Goal: Transaction & Acquisition: Purchase product/service

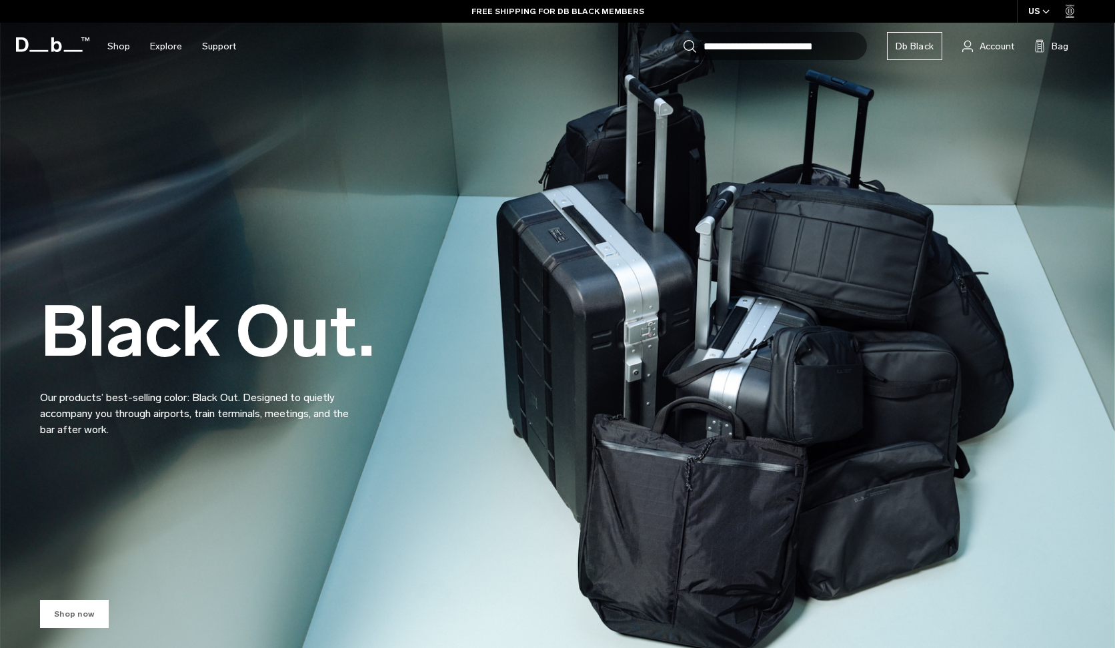
click at [89, 619] on link "Shop now" at bounding box center [74, 614] width 69 height 28
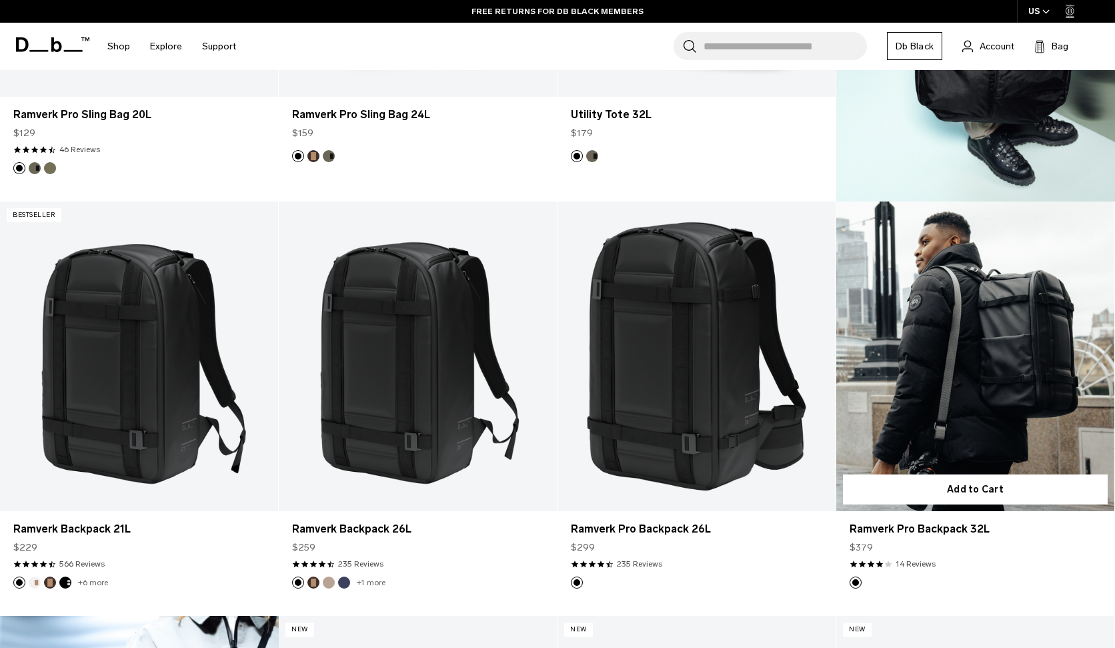
scroll to position [3443, 0]
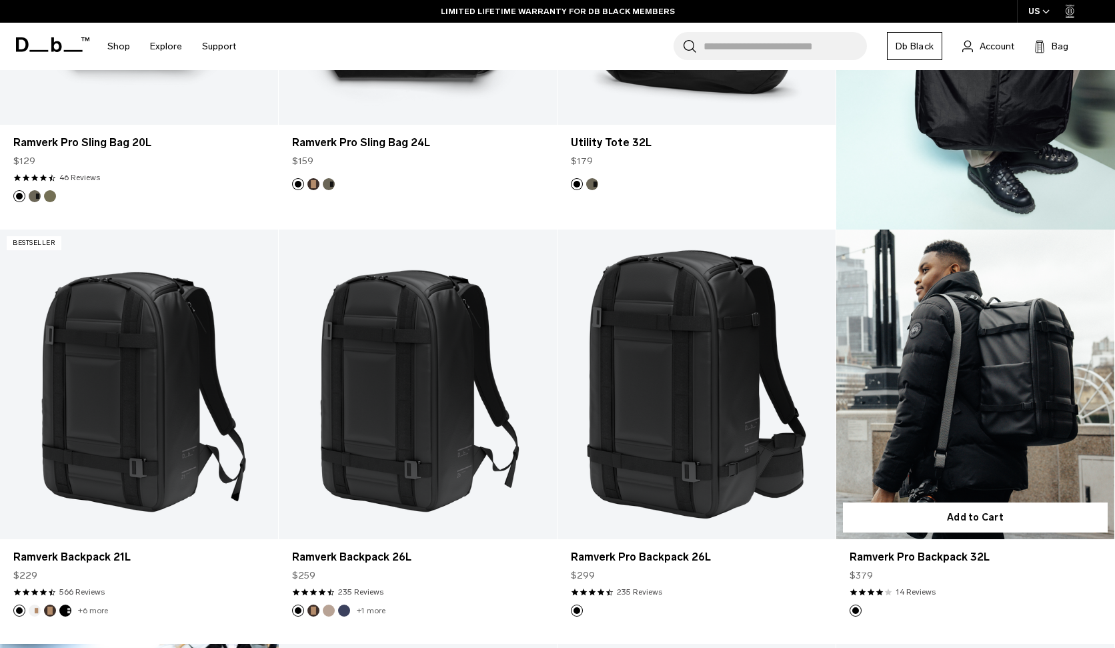
click at [980, 288] on link "Ramverk Pro Backpack 32L" at bounding box center [975, 383] width 278 height 309
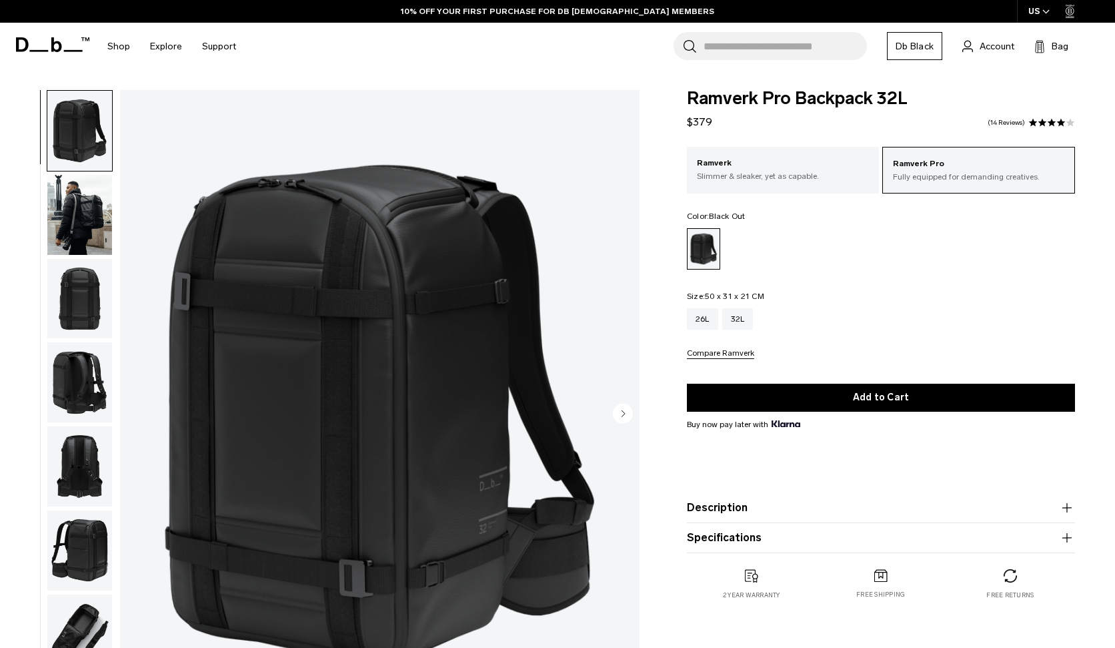
click at [67, 224] on img "button" at bounding box center [79, 215] width 65 height 80
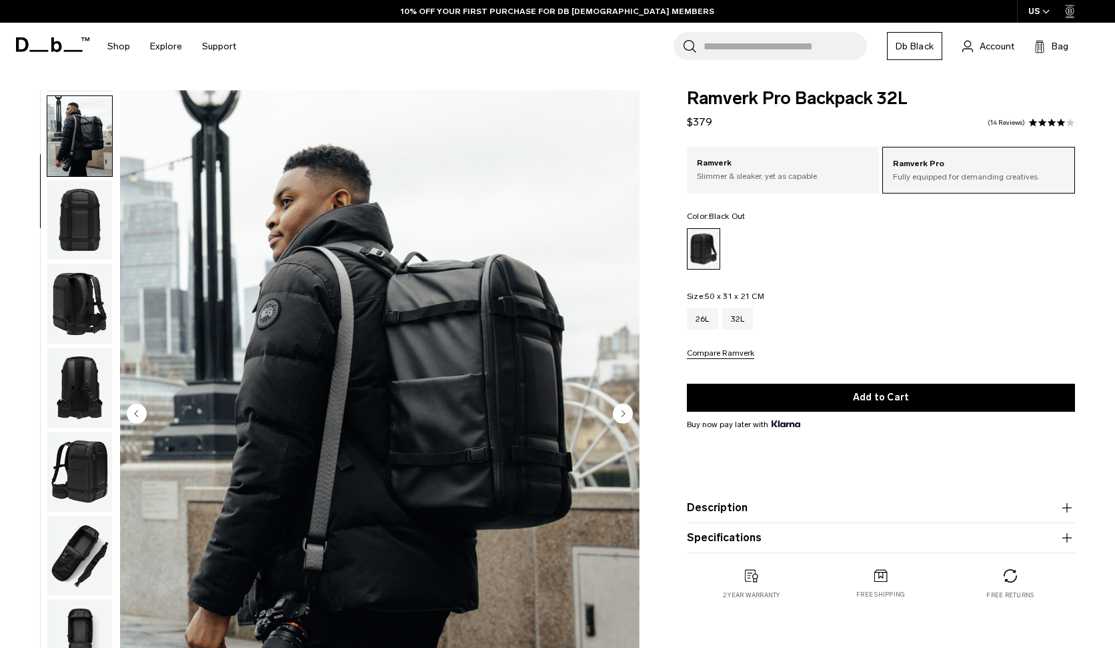
scroll to position [84, 0]
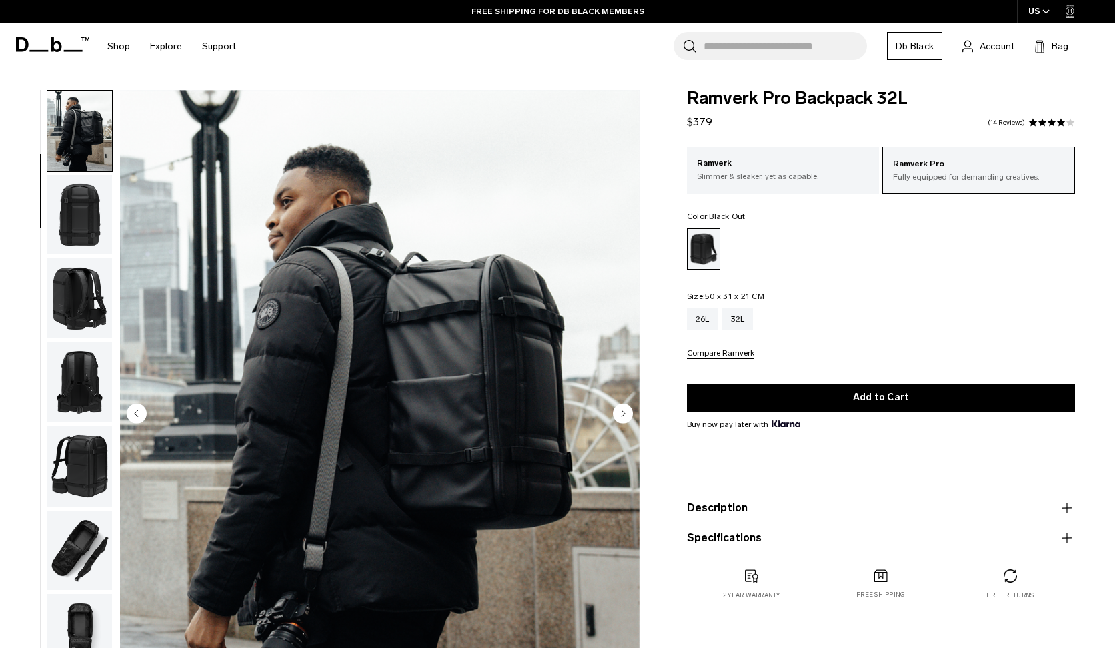
click at [87, 292] on img "button" at bounding box center [79, 298] width 65 height 80
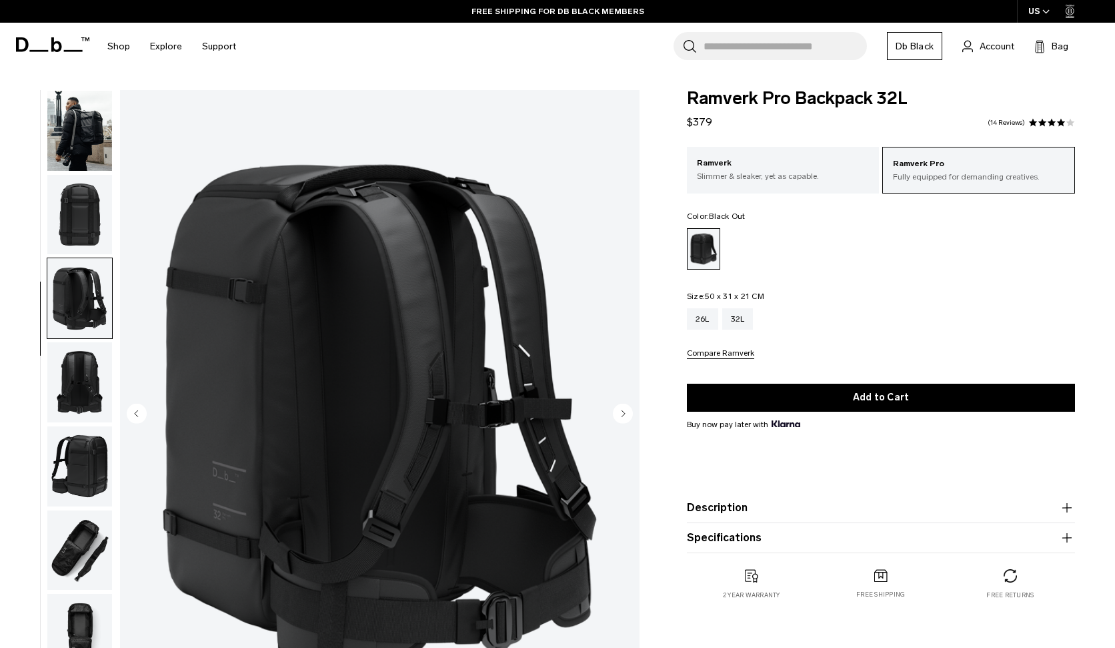
scroll to position [187, 0]
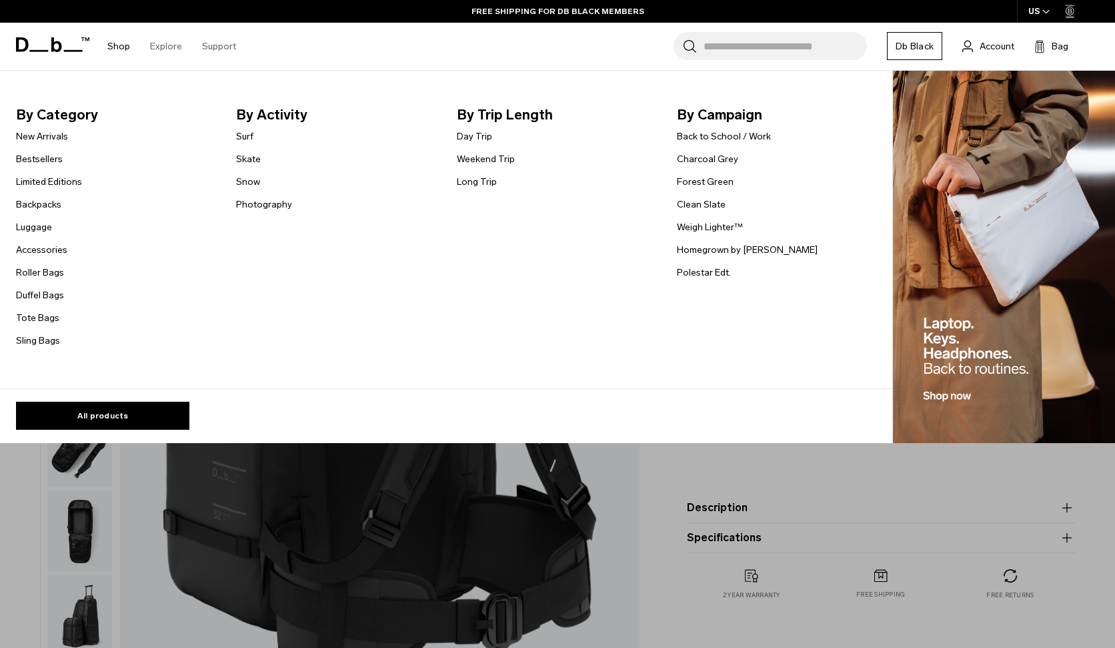
click at [120, 43] on link "Shop" at bounding box center [118, 46] width 23 height 47
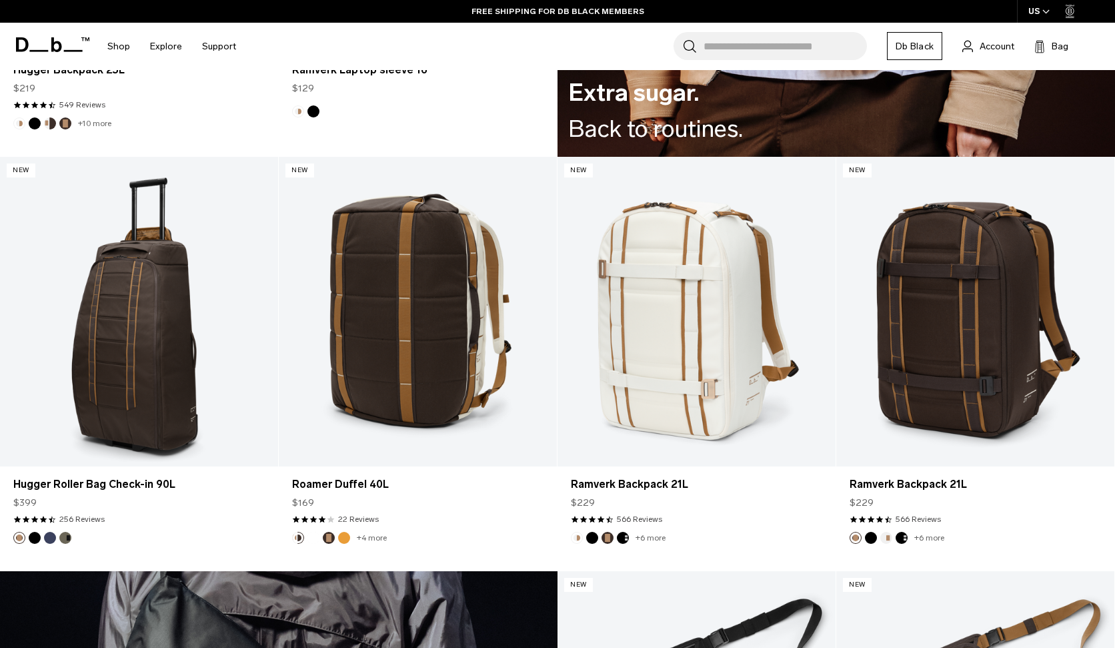
scroll to position [2261, 0]
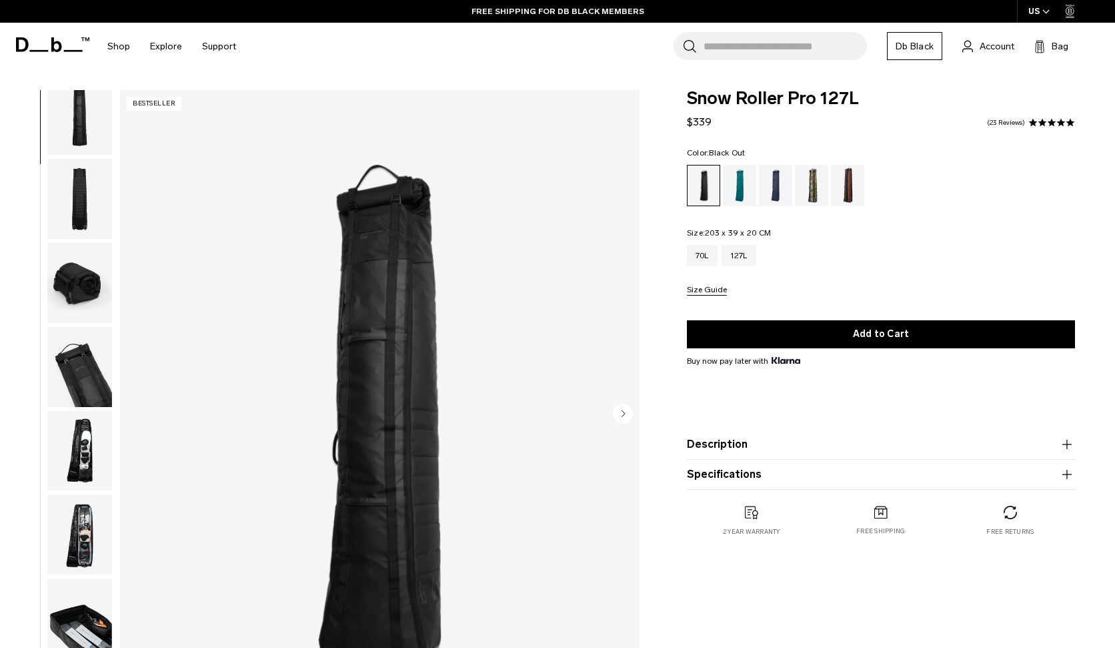
click at [79, 476] on img "button" at bounding box center [79, 451] width 65 height 80
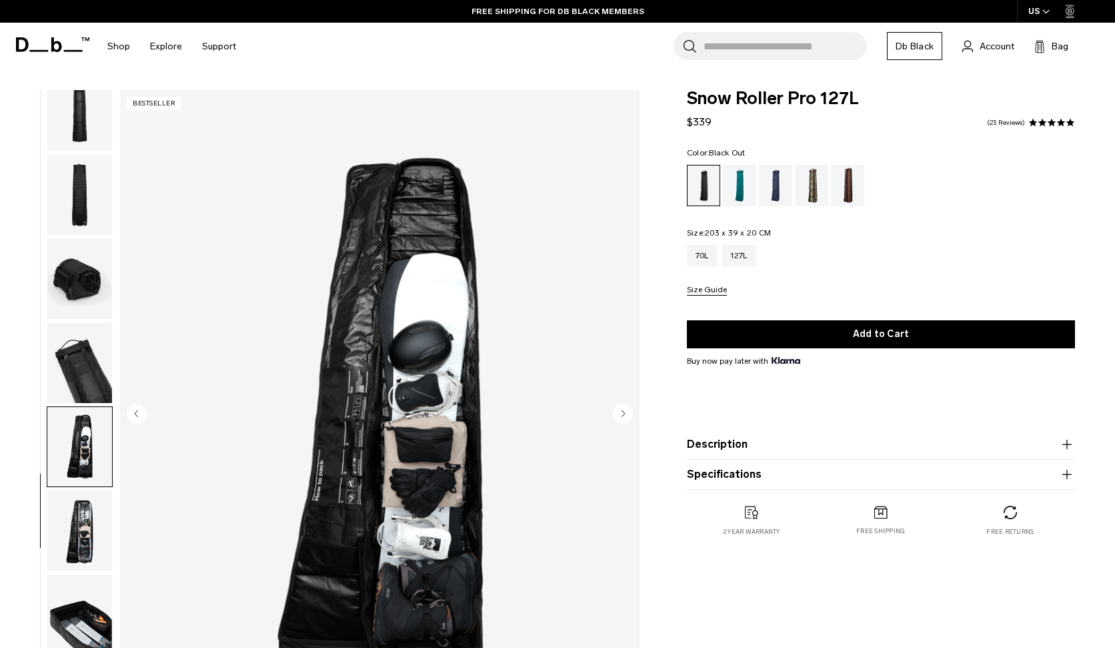
click at [93, 546] on img "button" at bounding box center [79, 530] width 65 height 80
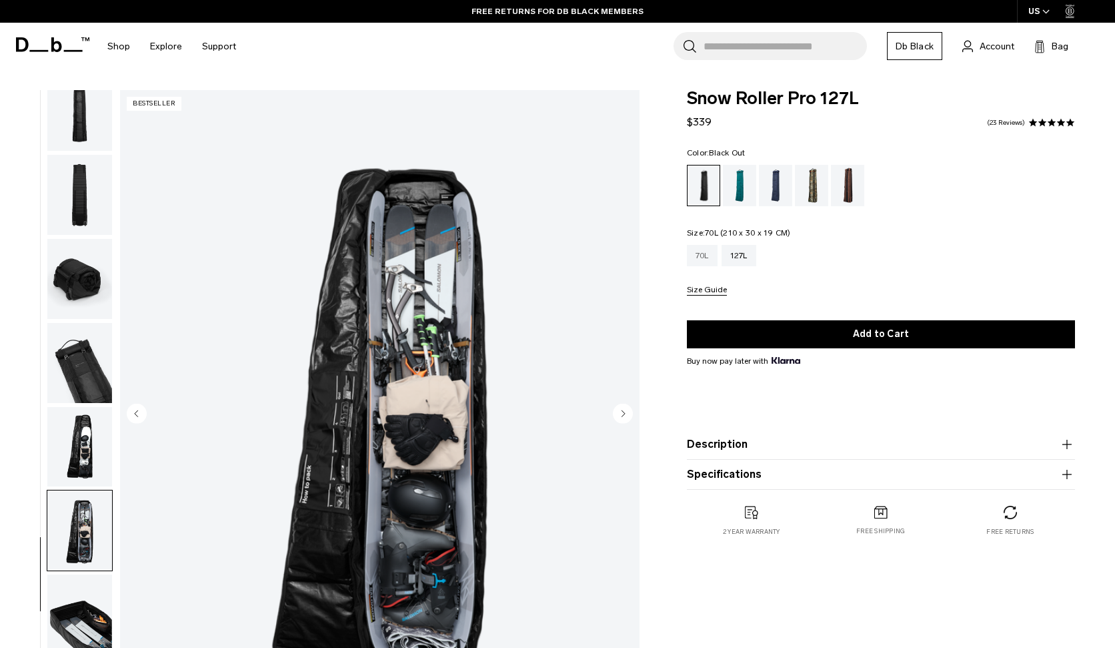
click at [703, 256] on div "70L" at bounding box center [702, 255] width 31 height 21
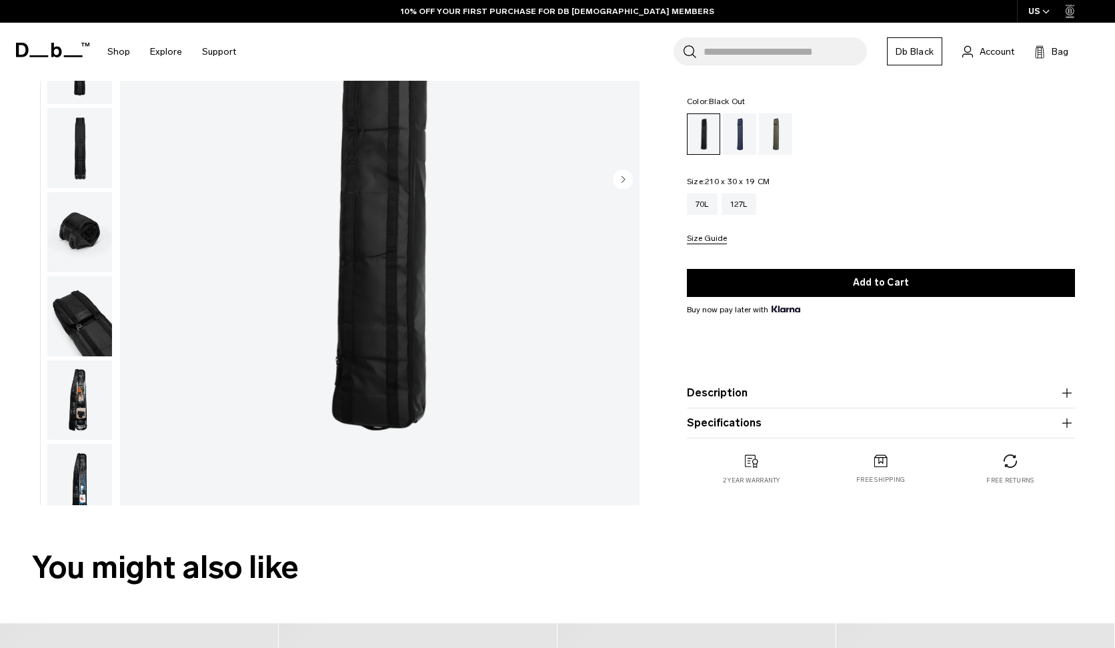
scroll to position [236, 0]
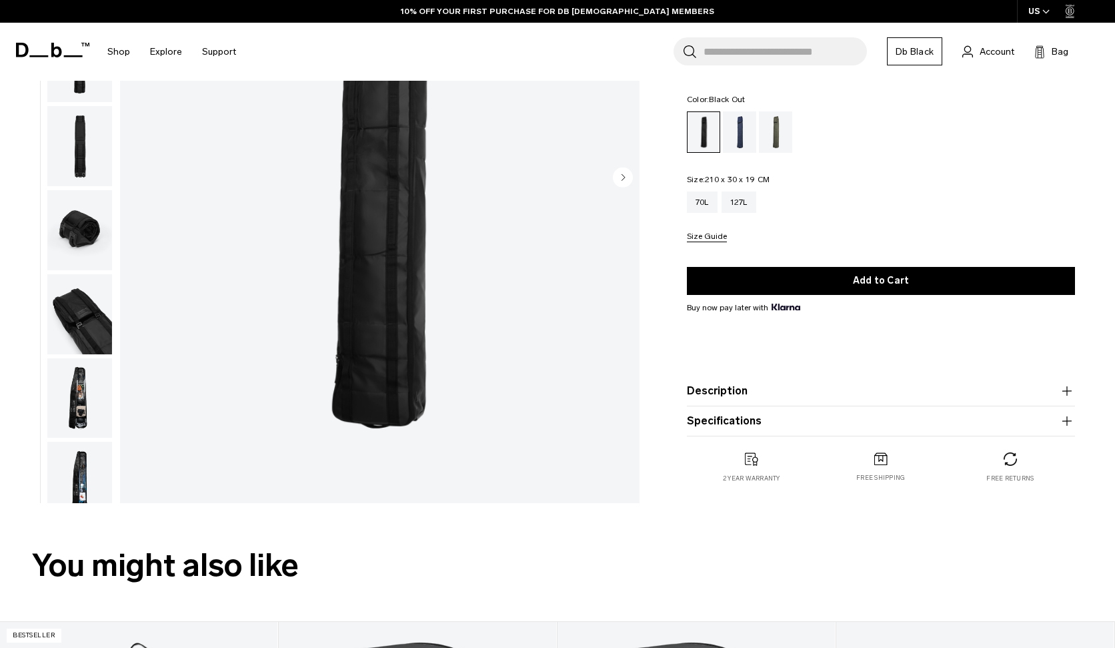
click at [79, 399] on img "button" at bounding box center [79, 398] width 65 height 80
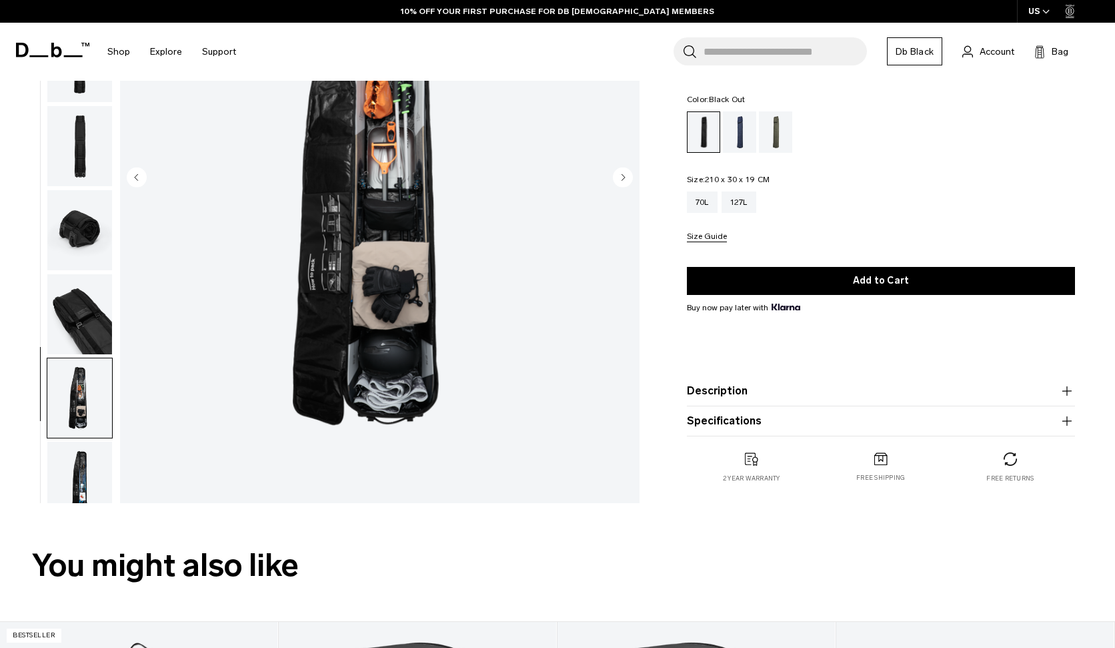
scroll to position [19, 0]
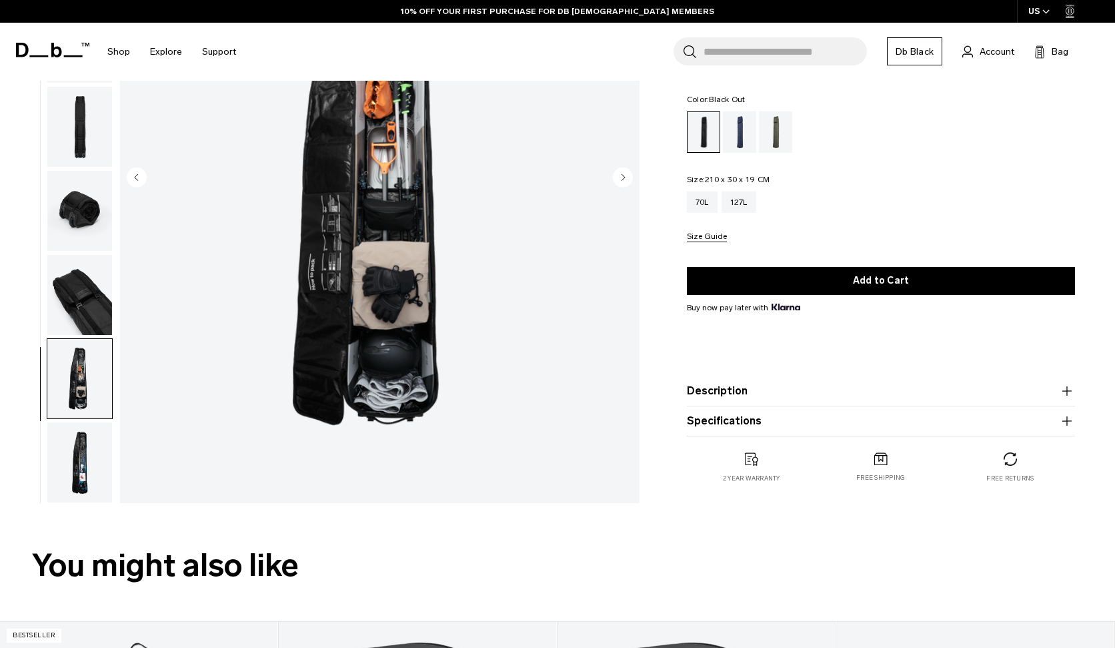
click at [78, 455] on img "button" at bounding box center [79, 462] width 65 height 80
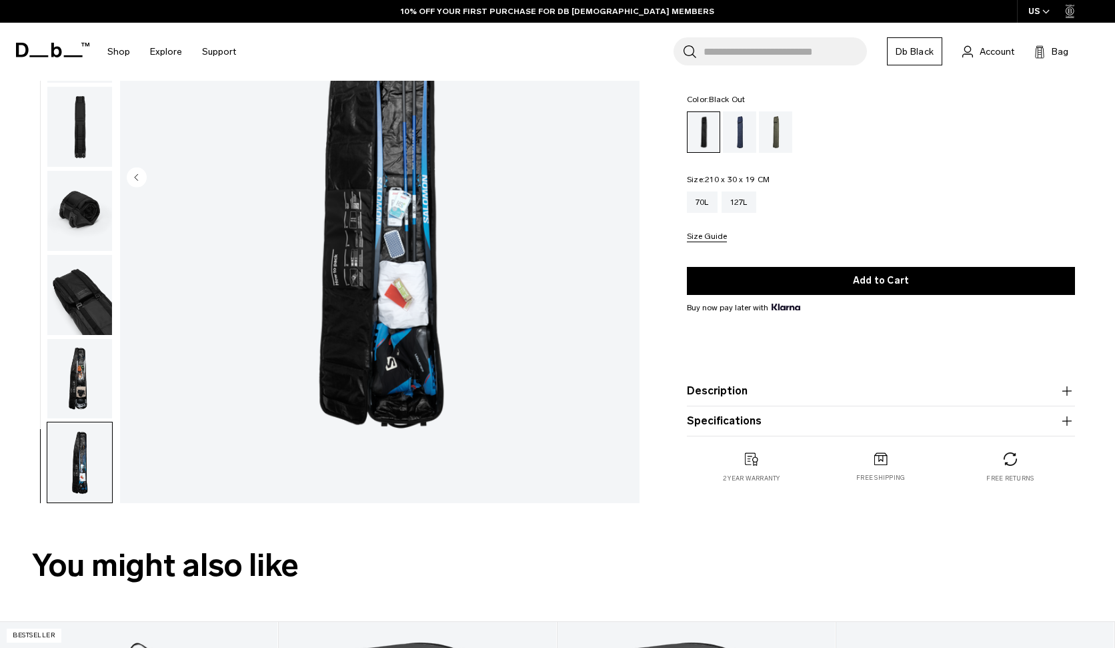
click at [91, 297] on img "button" at bounding box center [79, 295] width 65 height 80
